Goal: Information Seeking & Learning: Learn about a topic

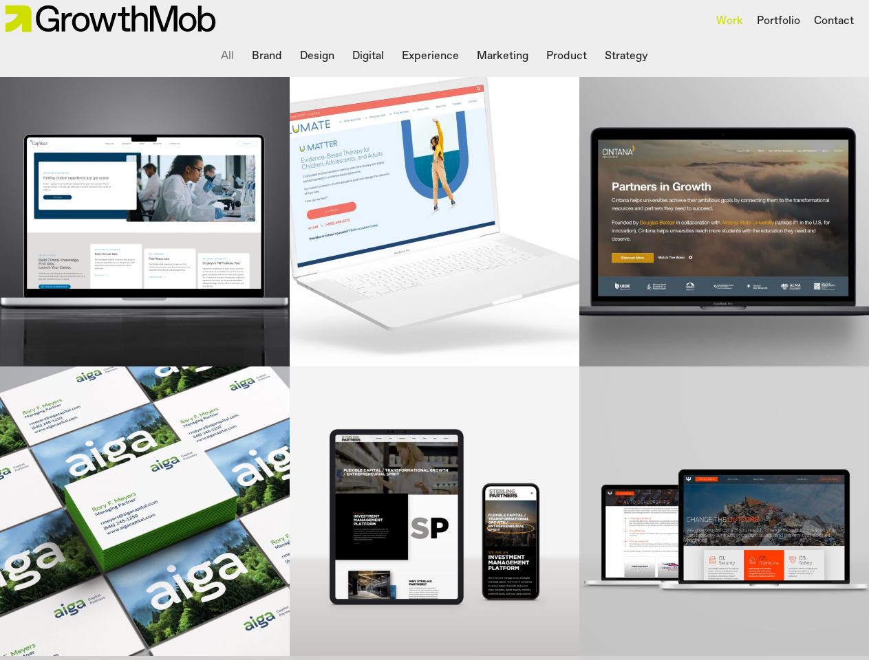
click at [777, 21] on div "Portfolio" at bounding box center [778, 21] width 43 height 17
click at [228, 56] on div at bounding box center [434, 330] width 869 height 660
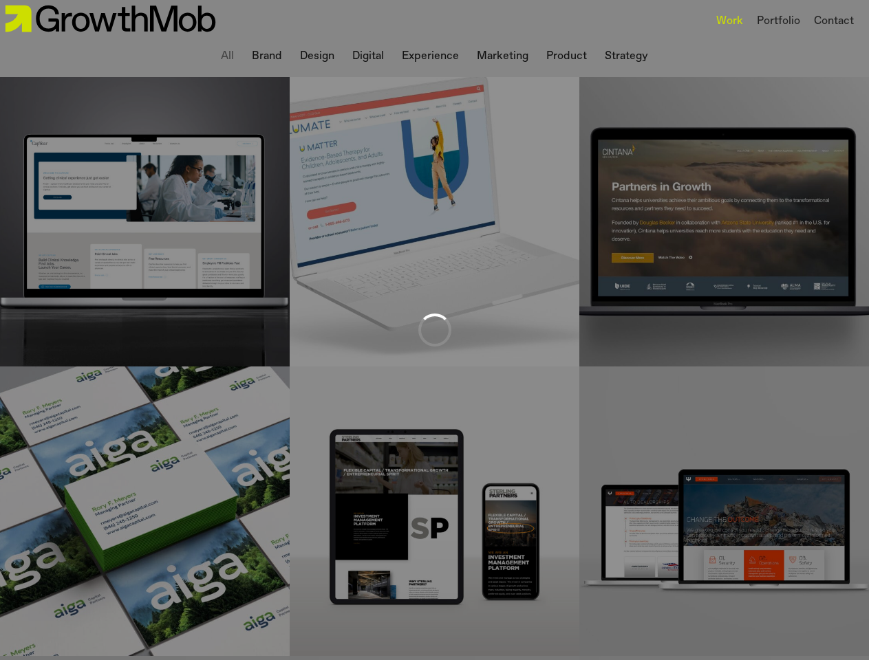
click at [268, 56] on div at bounding box center [434, 330] width 869 height 660
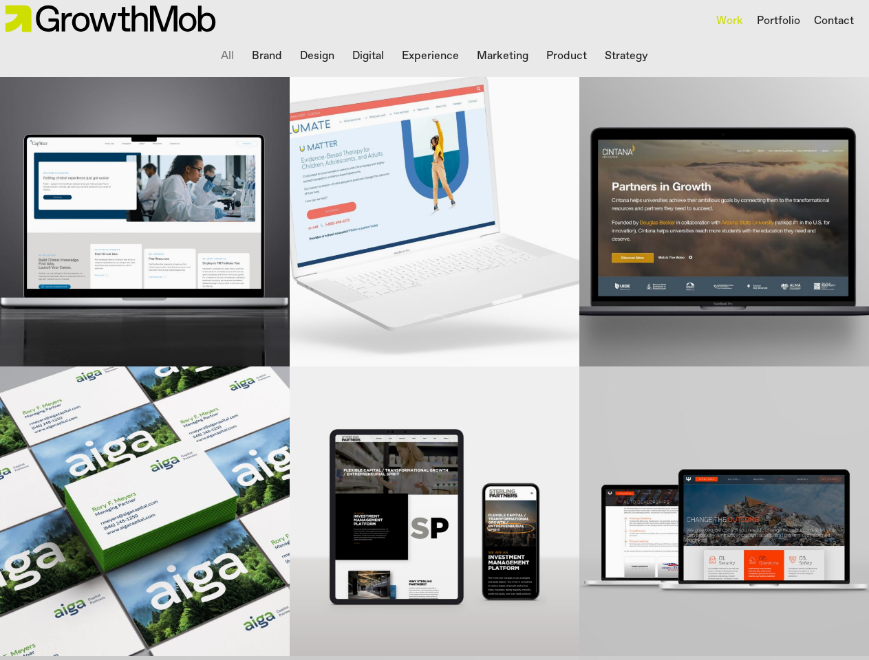
click at [317, 56] on div at bounding box center [434, 330] width 869 height 660
click at [369, 56] on li "Digital" at bounding box center [368, 57] width 43 height 28
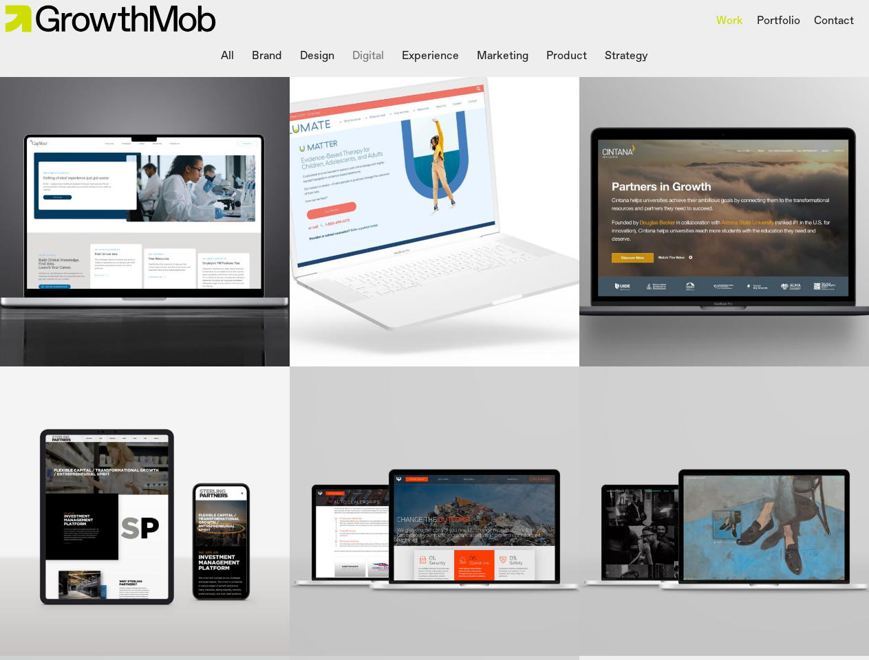
click at [431, 56] on li "Experience" at bounding box center [430, 57] width 68 height 28
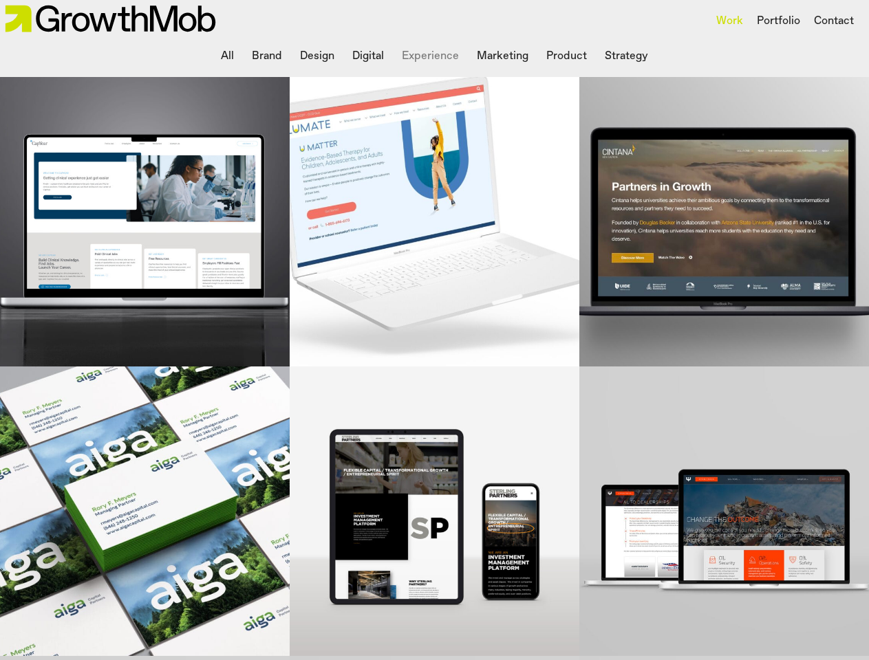
click at [502, 56] on li "Marketing" at bounding box center [502, 57] width 63 height 28
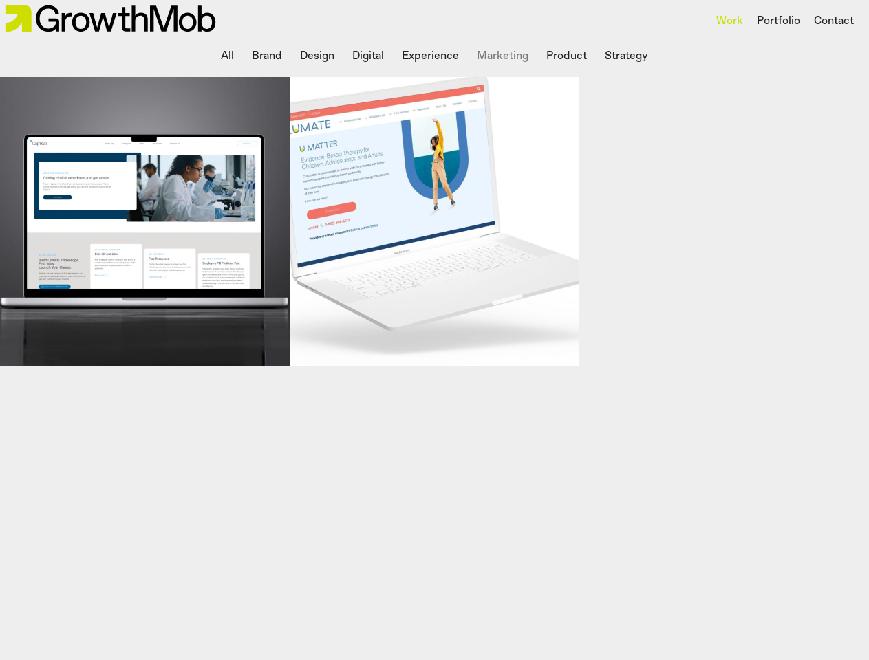
click at [566, 56] on li "Product" at bounding box center [567, 57] width 52 height 28
click at [625, 56] on li "Strategy" at bounding box center [626, 57] width 54 height 28
